Goal: Task Accomplishment & Management: Use online tool/utility

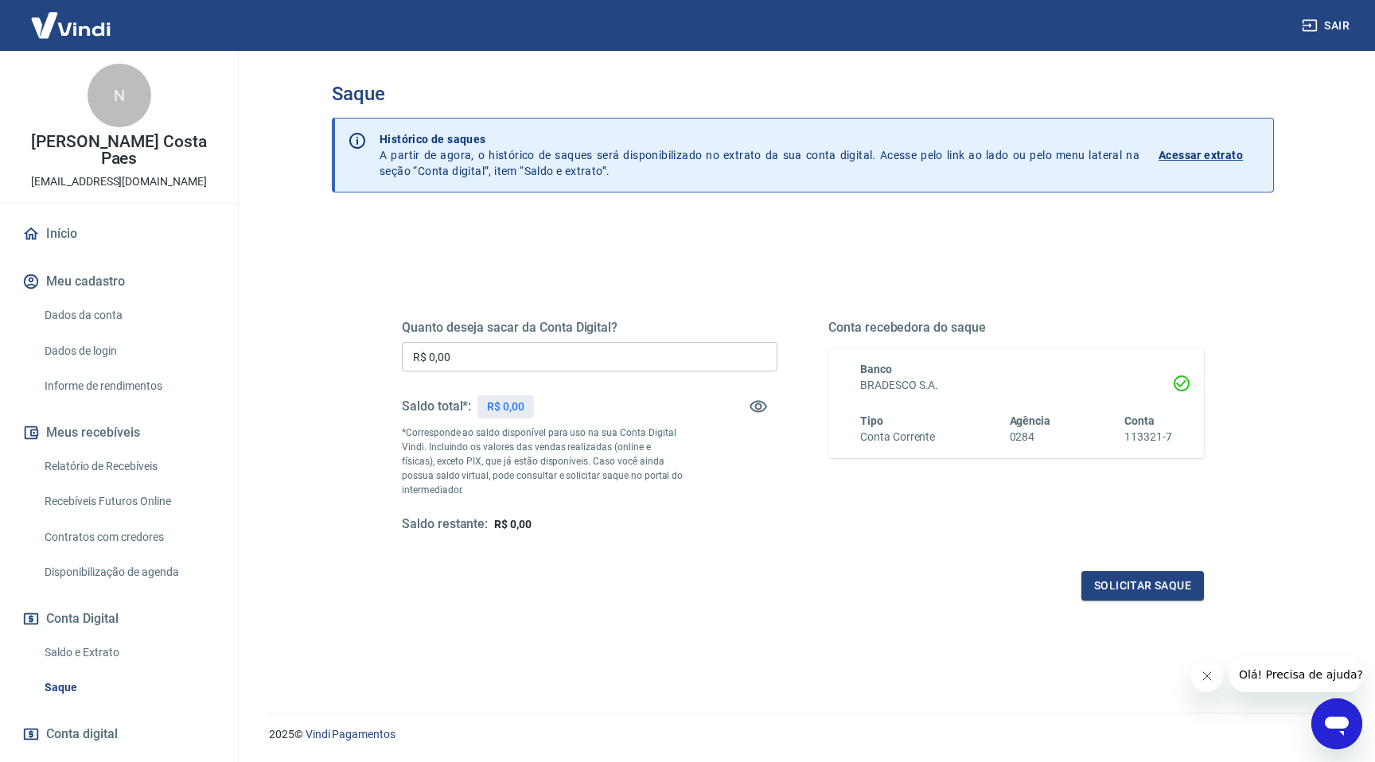
click at [528, 357] on input "R$ 0,00" at bounding box center [590, 356] width 376 height 29
click at [709, 221] on div "Quanto deseja sacar da Conta Digital? R$ 0,00 ​ Saldo total*: R$ 0,00 *Correspo…" at bounding box center [803, 514] width 942 height 592
